Goal: Task Accomplishment & Management: Manage account settings

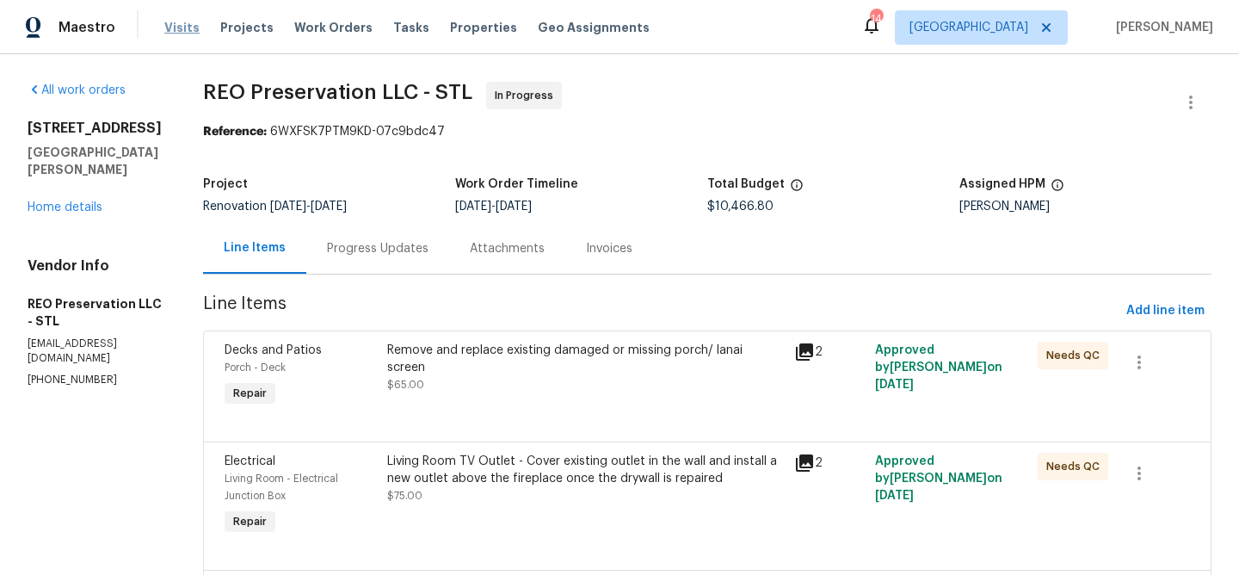
click at [181, 30] on span "Visits" at bounding box center [181, 27] width 35 height 17
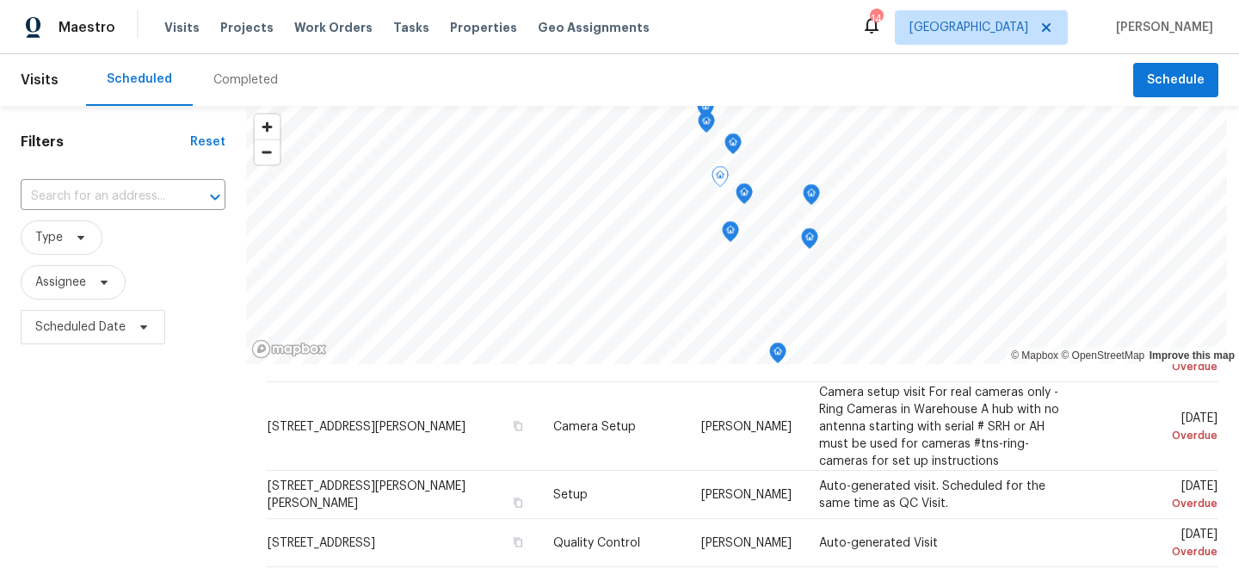
scroll to position [193, 0]
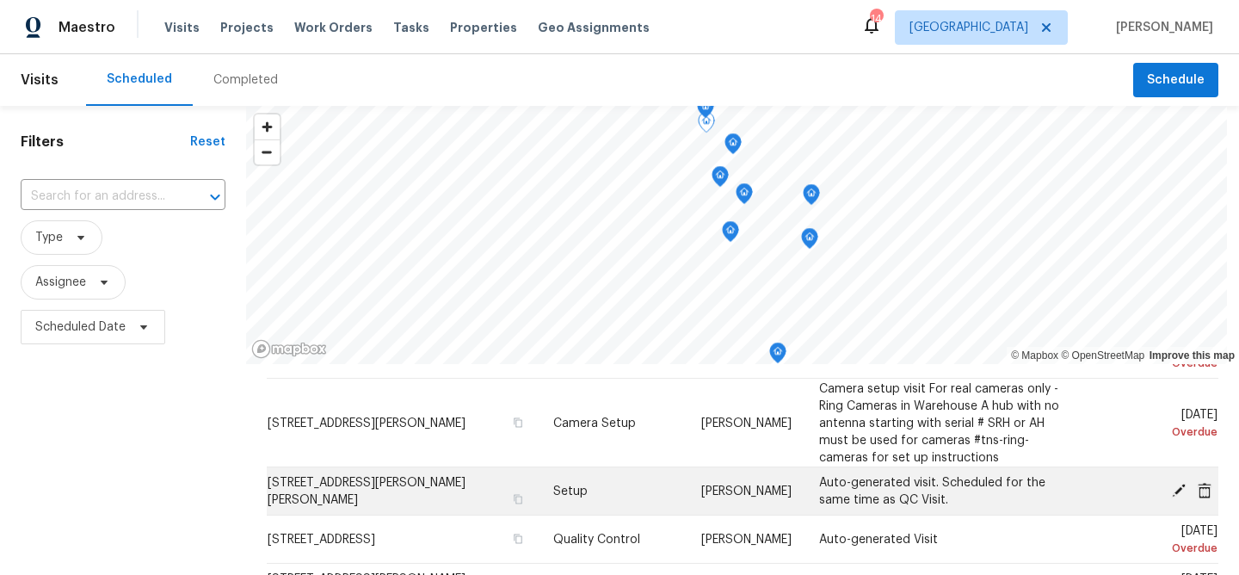
click at [1176, 488] on icon at bounding box center [1178, 489] width 15 height 15
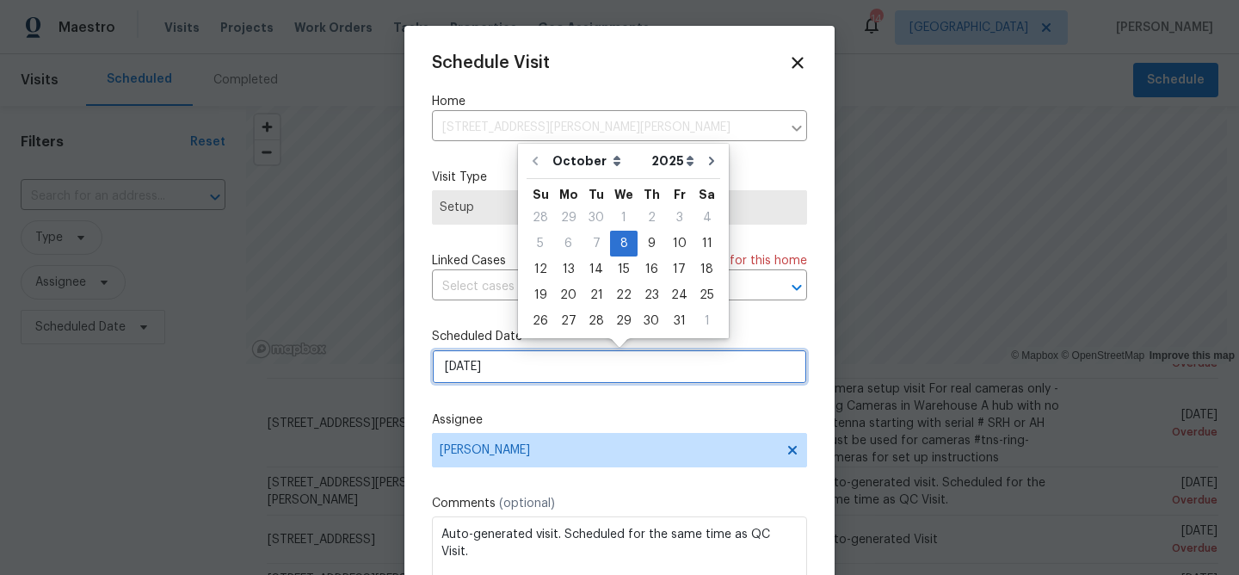
click at [502, 375] on input "[DATE]" at bounding box center [619, 366] width 375 height 34
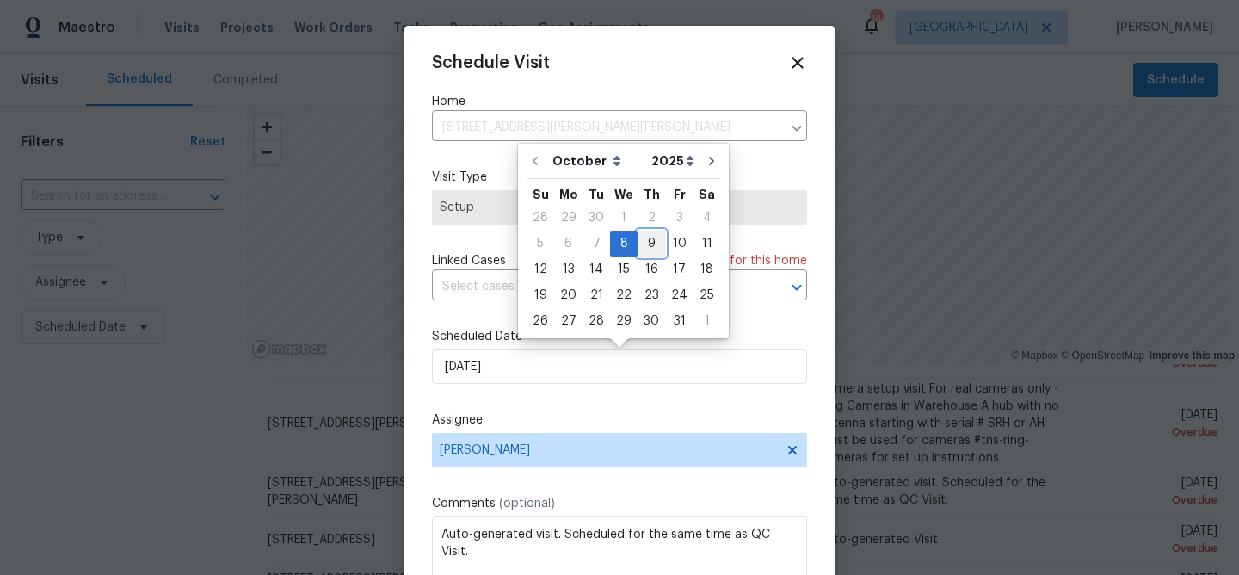
click at [648, 239] on div "9" at bounding box center [651, 243] width 28 height 24
type input "[DATE]"
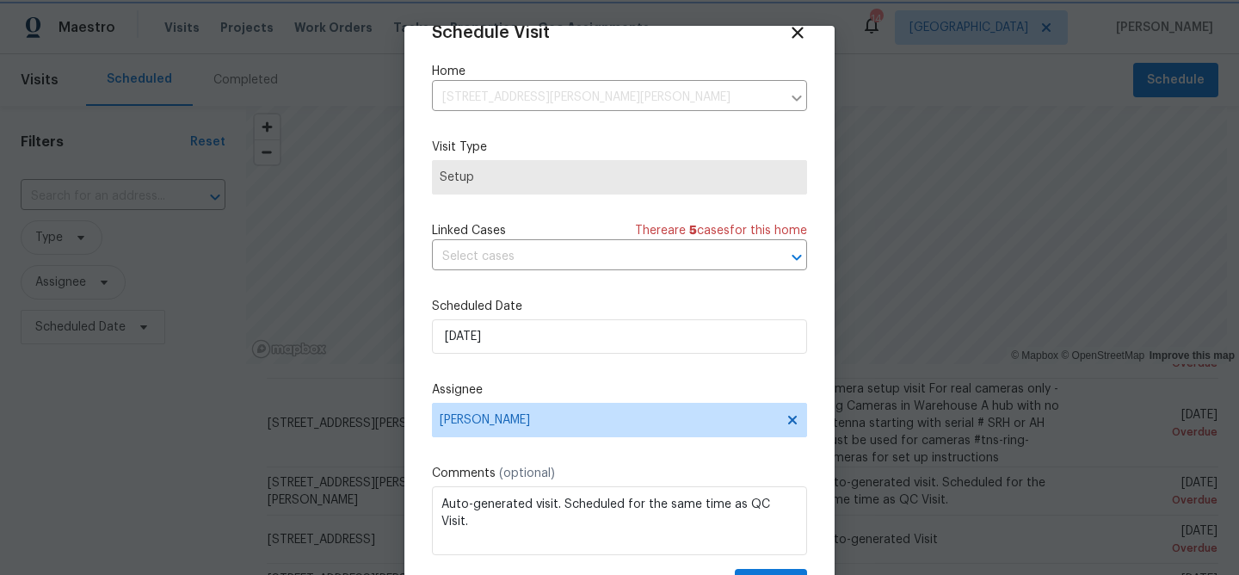
scroll to position [79, 0]
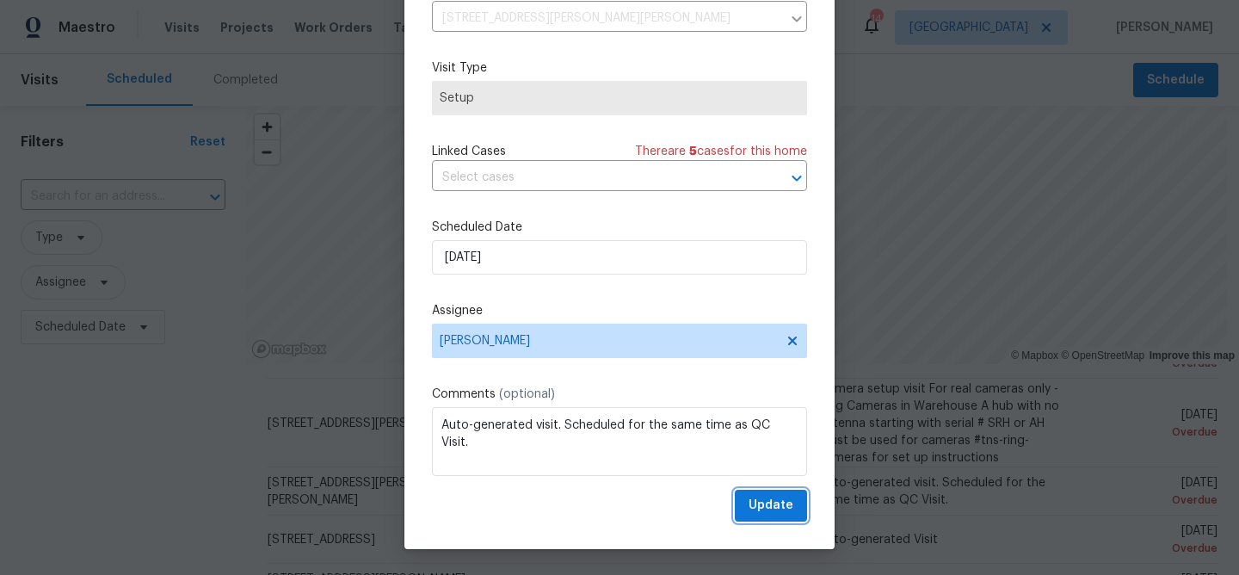
click at [767, 506] on span "Update" at bounding box center [770, 506] width 45 height 22
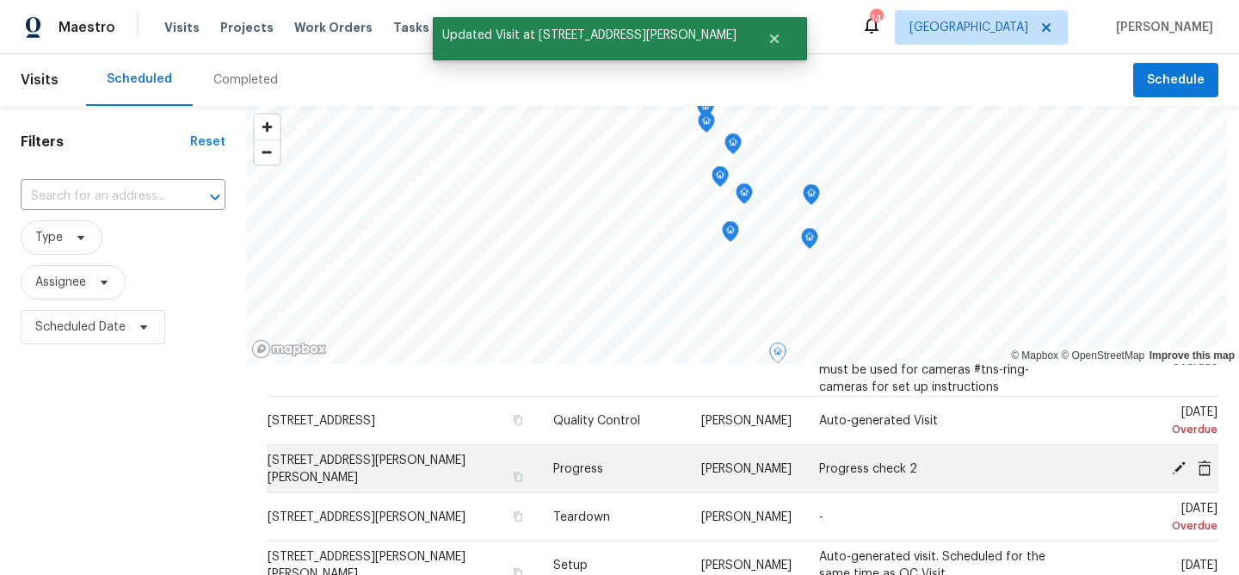
scroll to position [274, 0]
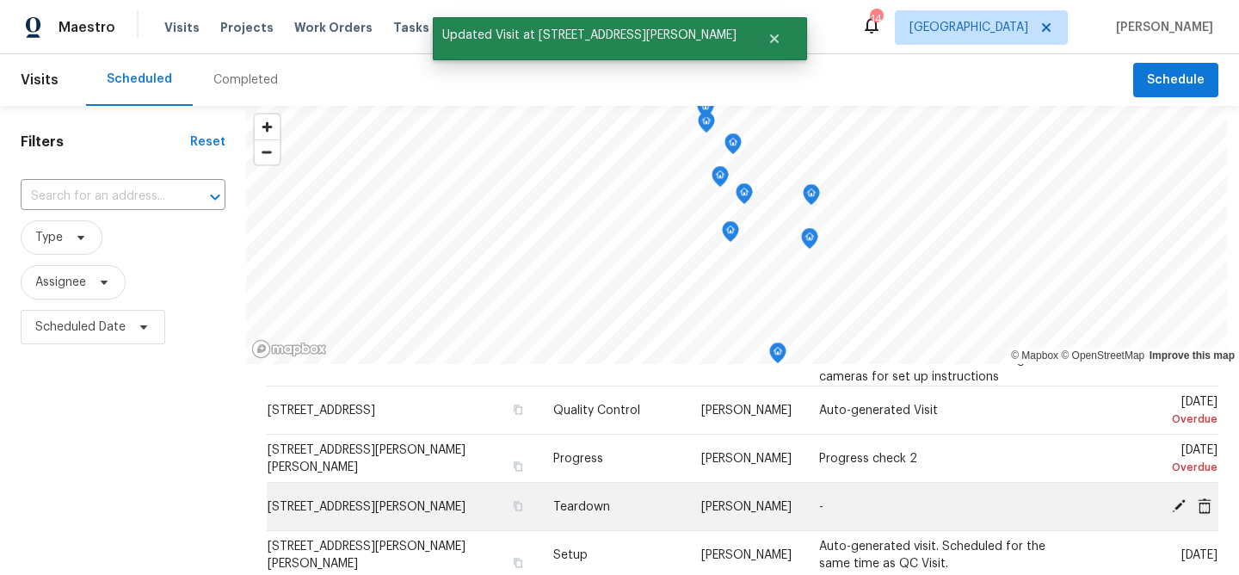
click at [1183, 503] on icon at bounding box center [1178, 504] width 15 height 15
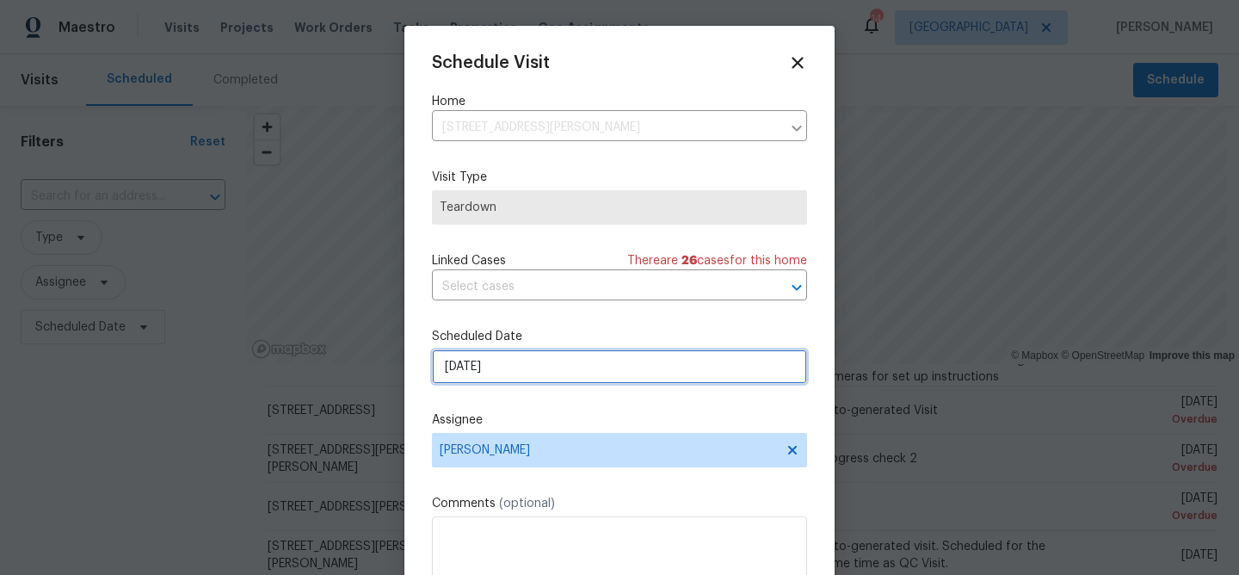
click at [541, 373] on input "[DATE]" at bounding box center [619, 366] width 375 height 34
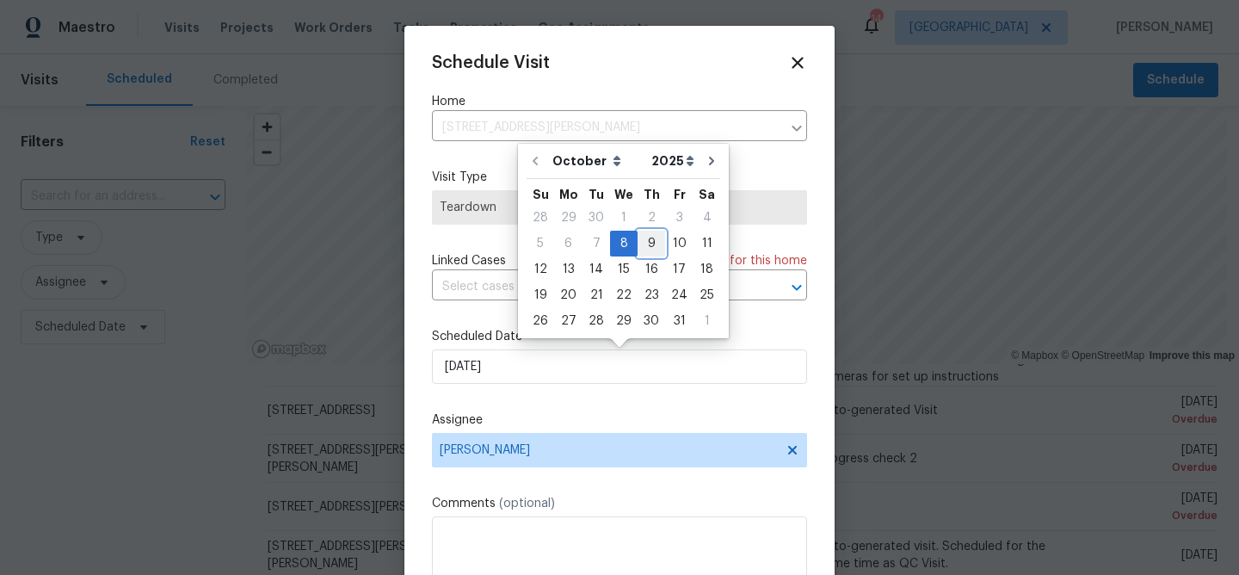
click at [647, 248] on div "9" at bounding box center [651, 243] width 28 height 24
type input "[DATE]"
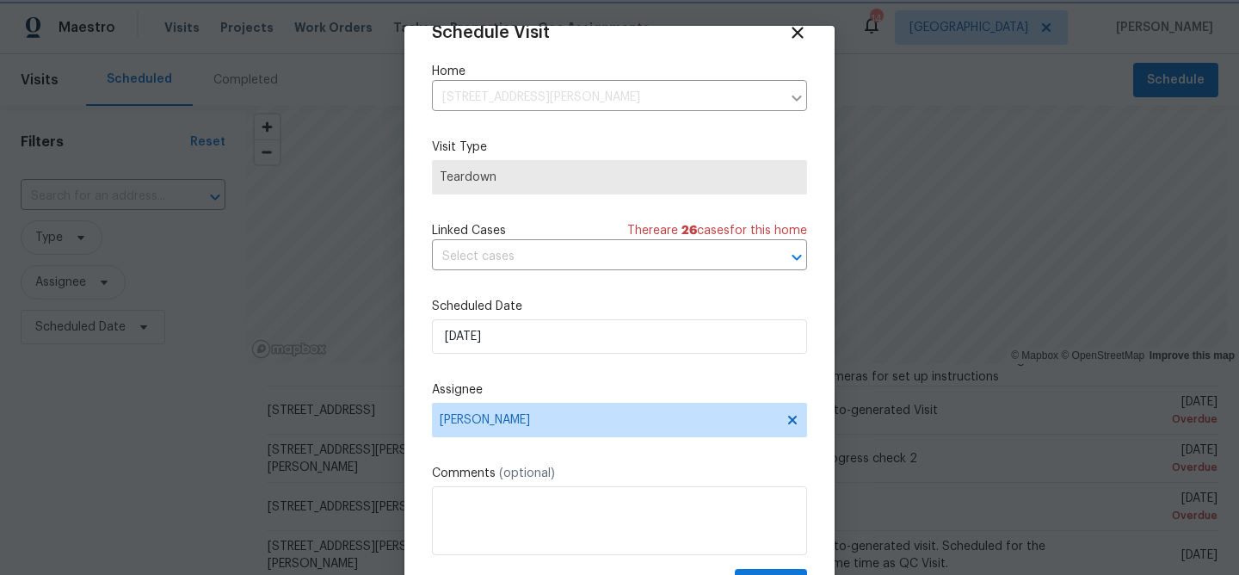
scroll to position [7, 0]
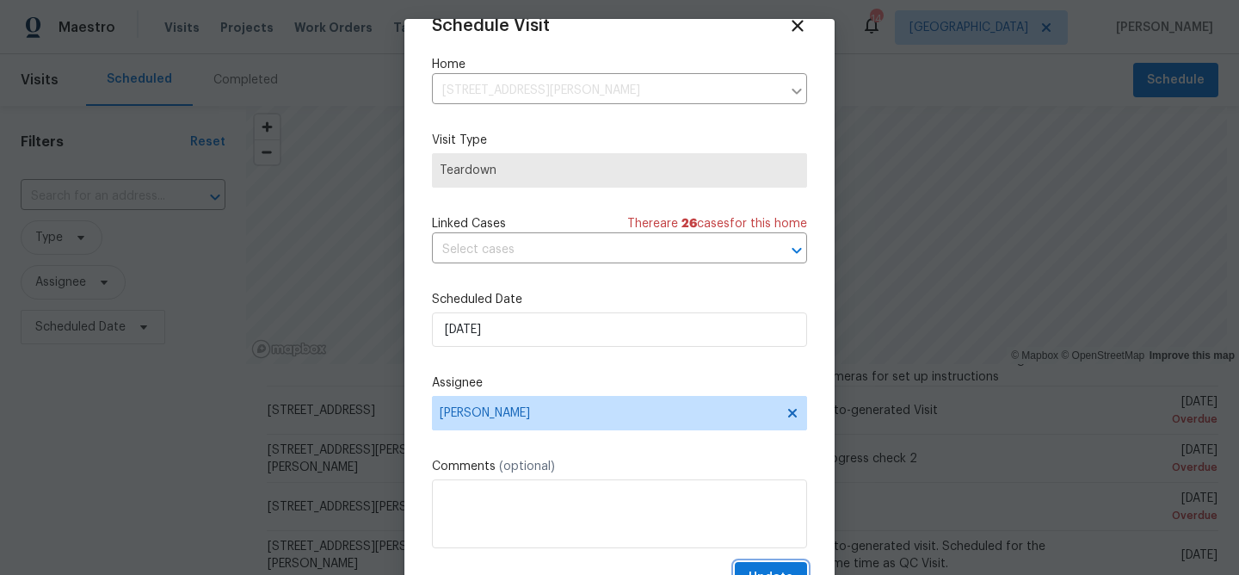
click at [779, 569] on span "Update" at bounding box center [770, 578] width 45 height 22
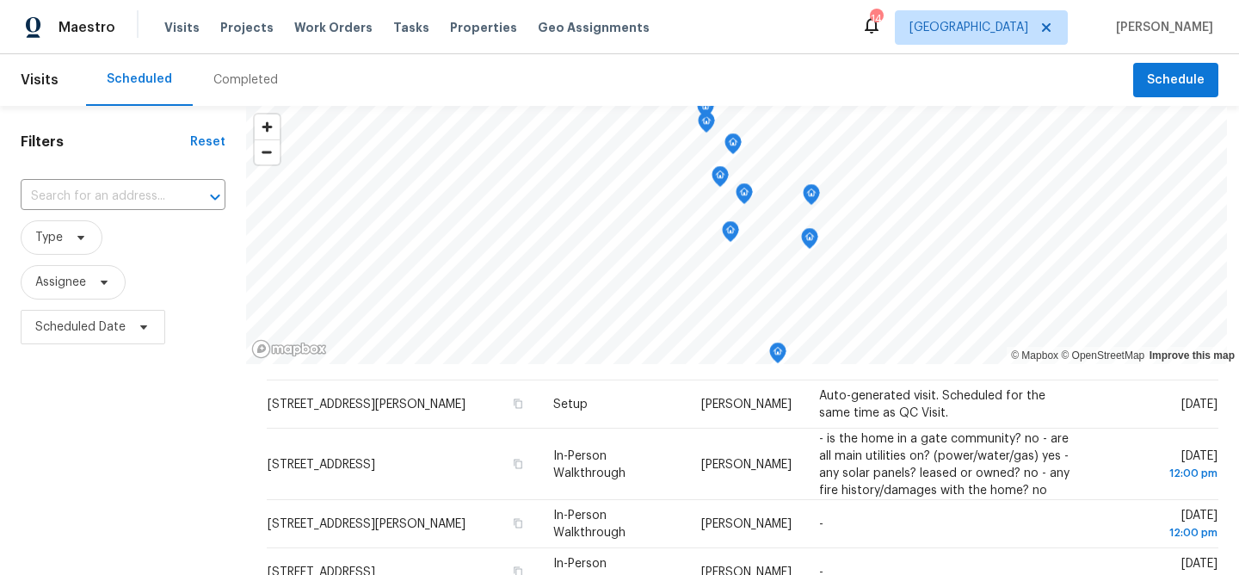
scroll to position [675, 0]
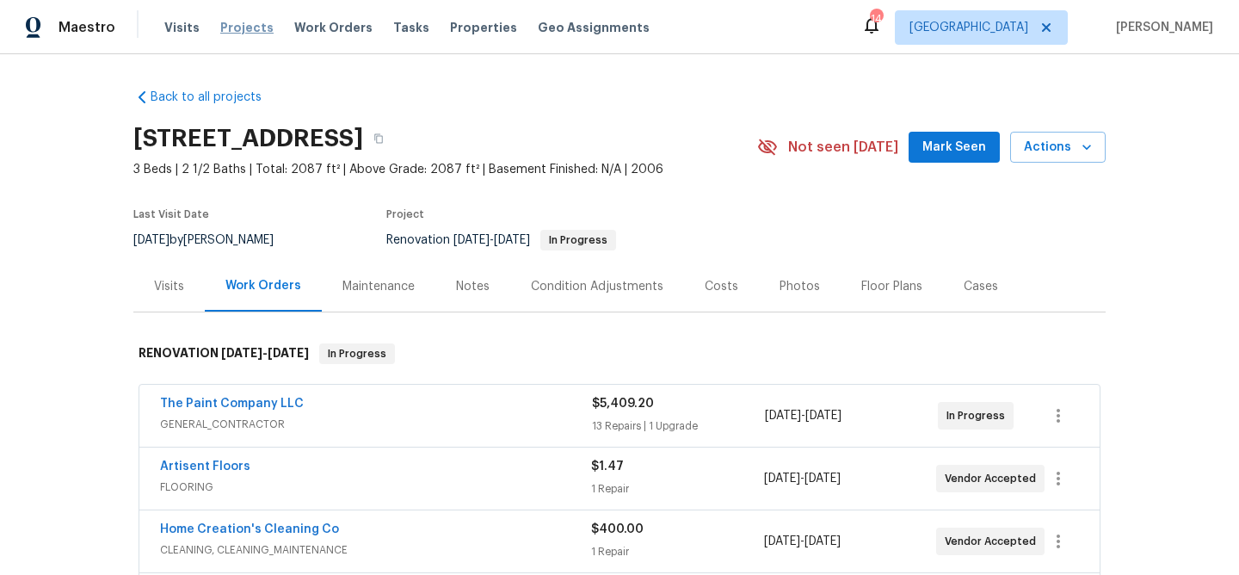
click at [233, 29] on span "Projects" at bounding box center [246, 27] width 53 height 17
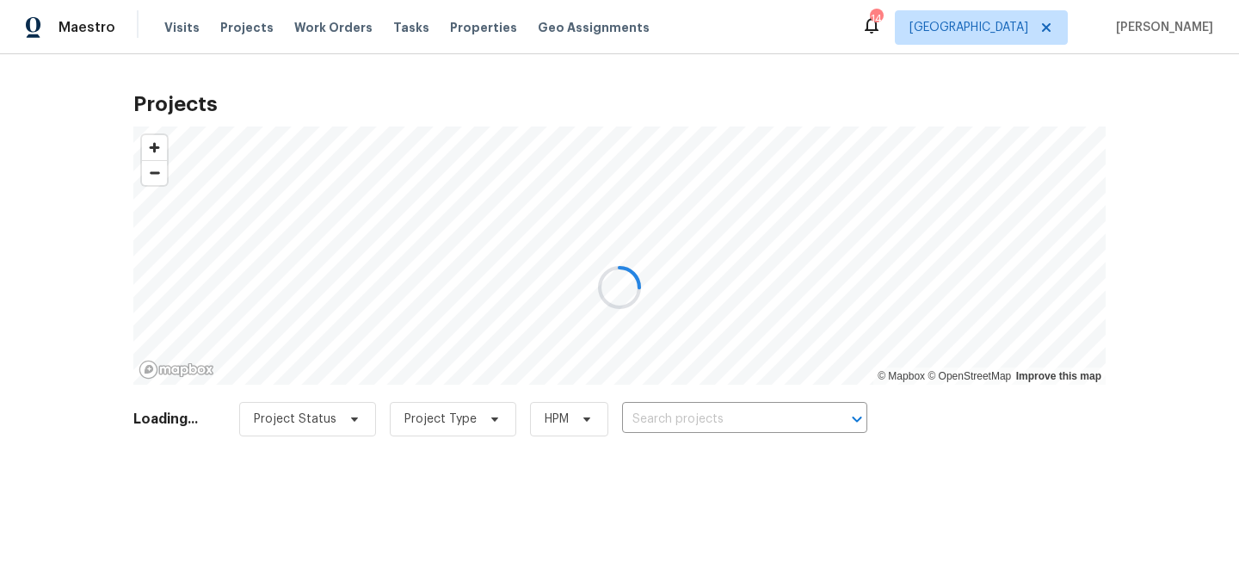
click at [668, 416] on div at bounding box center [619, 287] width 1239 height 575
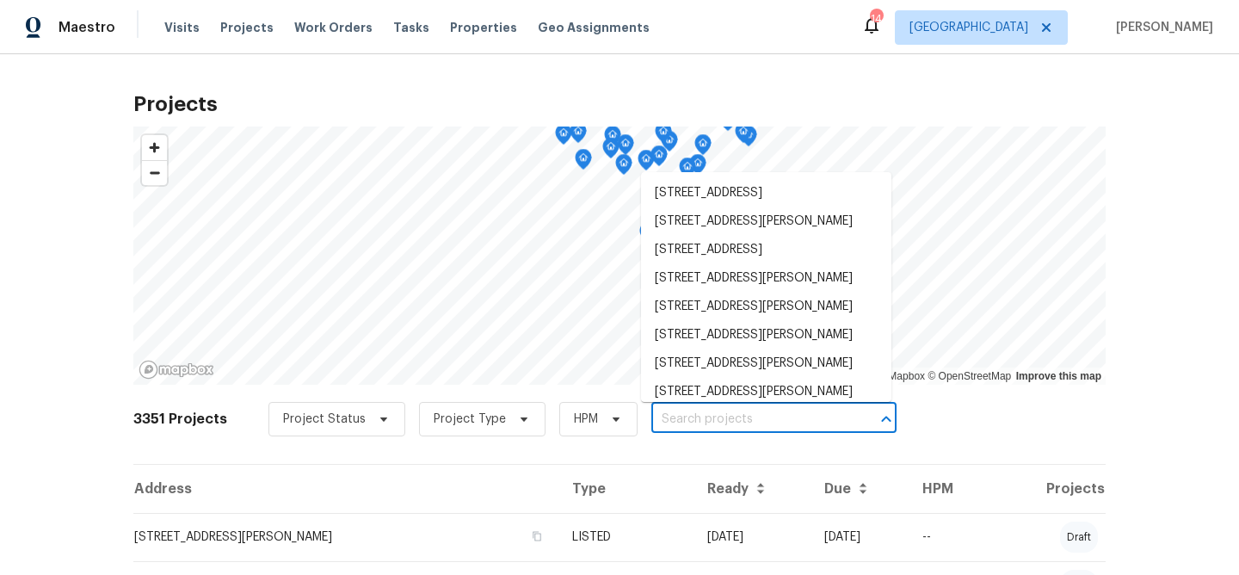
click at [665, 416] on input "text" at bounding box center [749, 419] width 197 height 27
type input "111 b"
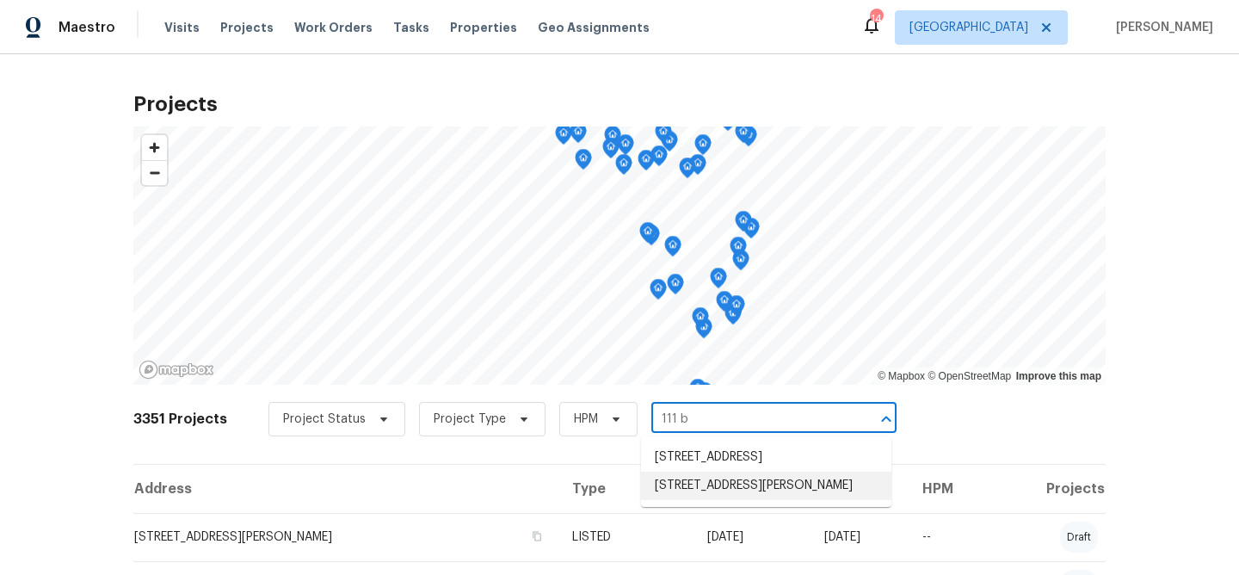
click at [721, 498] on li "[STREET_ADDRESS][PERSON_NAME]" at bounding box center [766, 485] width 250 height 28
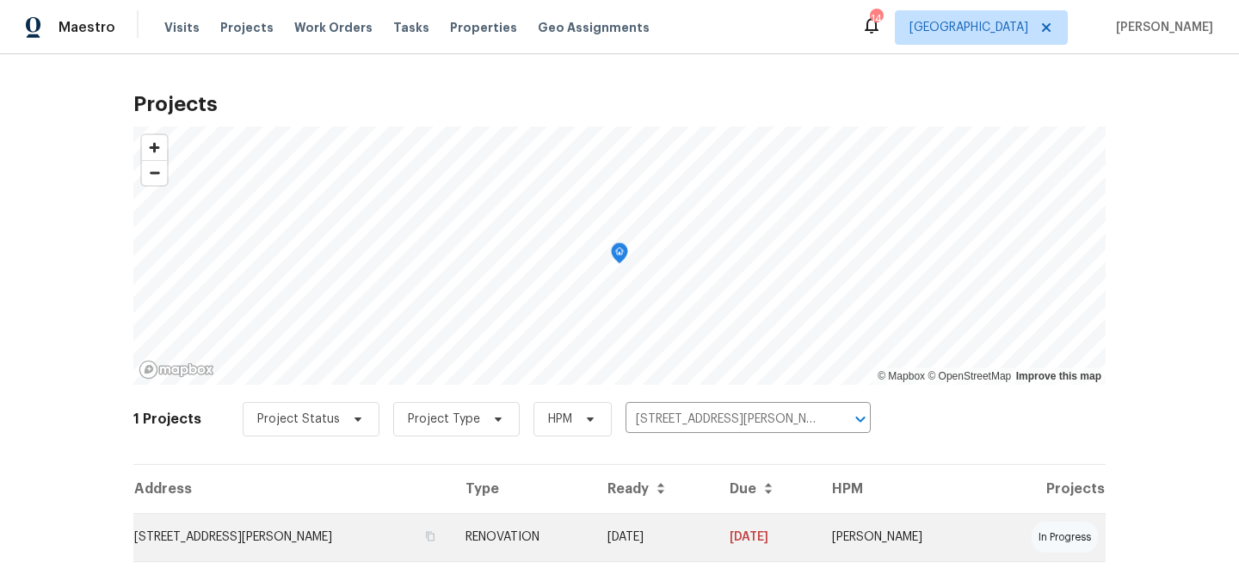
click at [306, 536] on td "[STREET_ADDRESS][PERSON_NAME]" at bounding box center [292, 537] width 318 height 48
